Goal: Obtain resource: Obtain resource

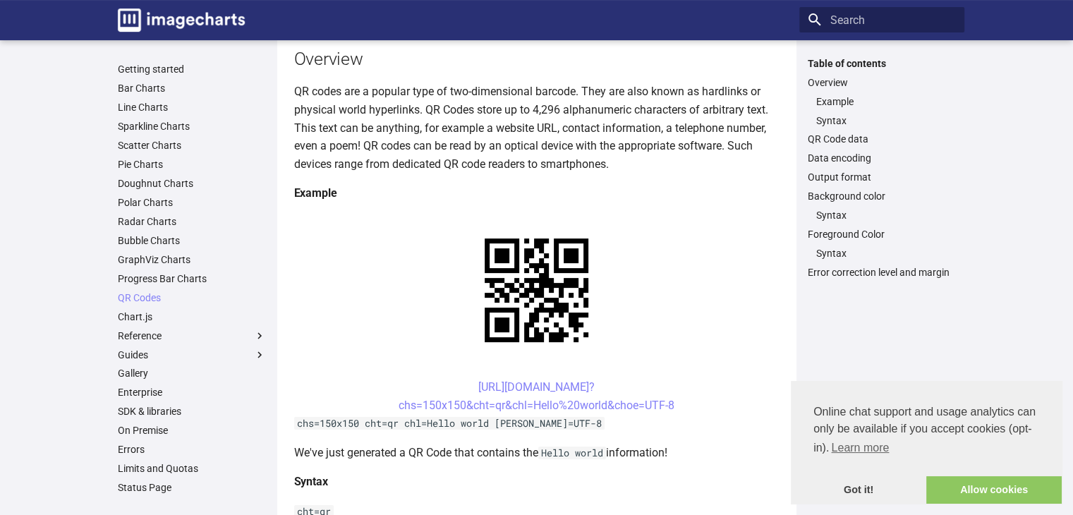
scroll to position [157, 0]
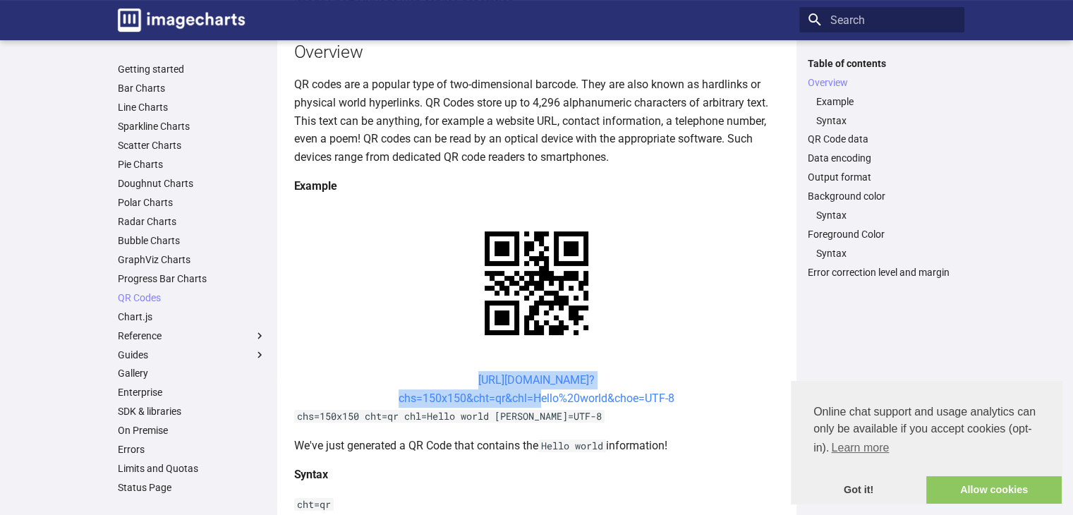
drag, startPoint x: 449, startPoint y: 237, endPoint x: 533, endPoint y: 264, distance: 88.1
click at [533, 371] on center "[URL][DOMAIN_NAME]? chs=150x150&cht=qr&chl=Hello%20world&choe=UTF-8" at bounding box center [536, 389] width 485 height 36
copy link "[URL][DOMAIN_NAME]? chs=150x150&cht=qr&chl="
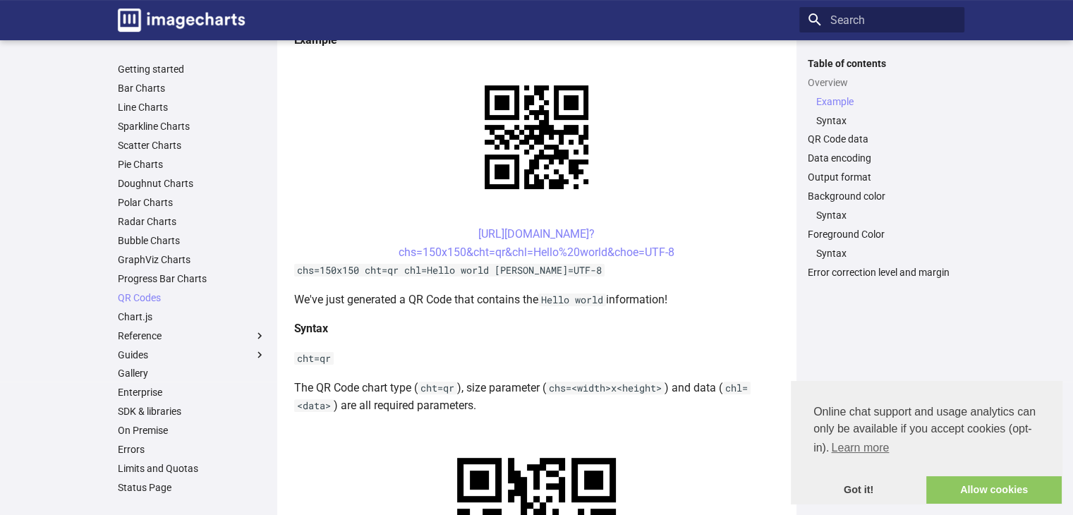
scroll to position [307, 0]
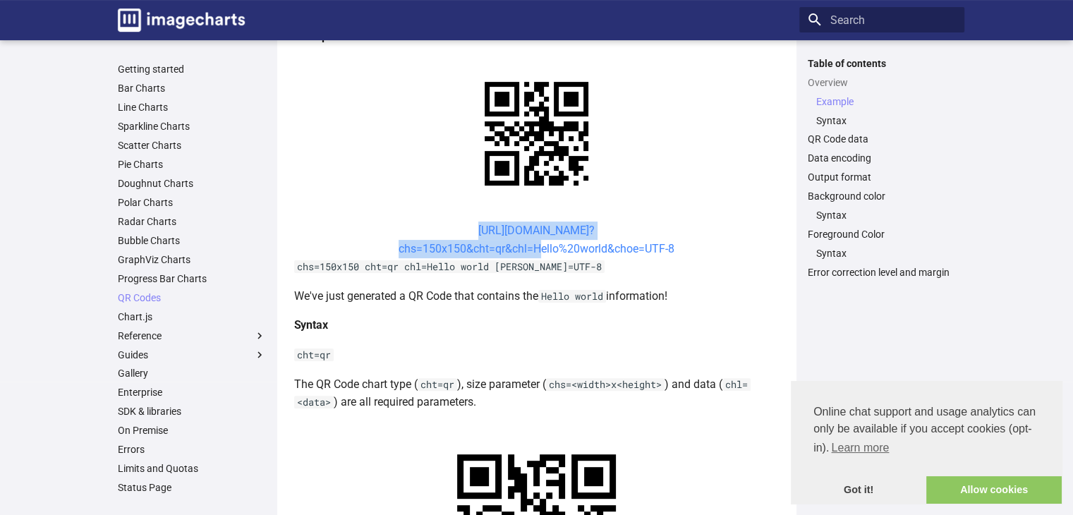
drag, startPoint x: 449, startPoint y: 229, endPoint x: 532, endPoint y: 253, distance: 86.0
click at [532, 253] on center "[URL][DOMAIN_NAME]? chs=150x150&cht=qr&chl=Hello%20world&choe=UTF-8" at bounding box center [536, 240] width 485 height 36
copy link "[URL][DOMAIN_NAME]? chs=150x150&cht=qr&chl="
